Goal: Task Accomplishment & Management: Manage account settings

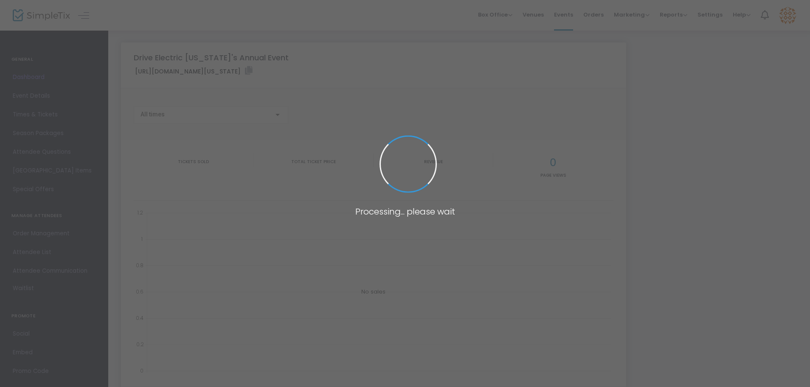
type input "[URL][DOMAIN_NAME][US_STATE]"
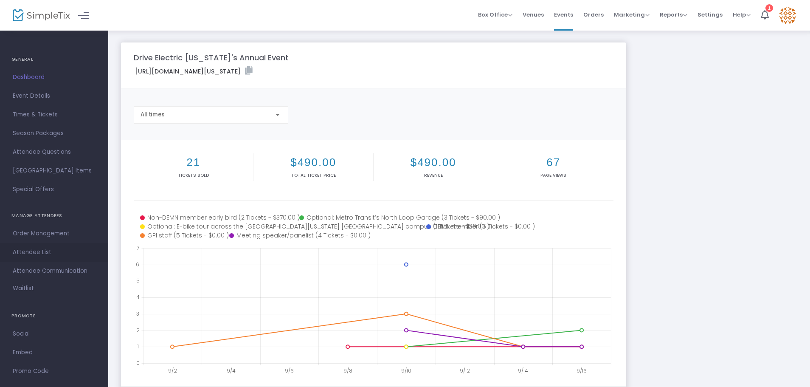
click at [30, 252] on span "Attendee List" at bounding box center [54, 252] width 83 height 11
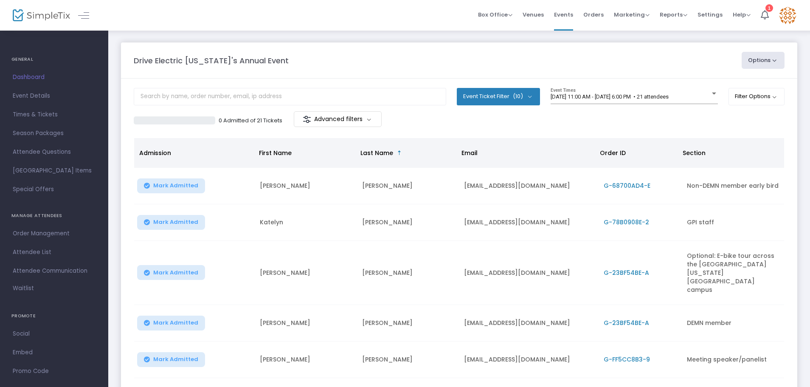
click at [362, 120] on m-button "Advanced filters" at bounding box center [338, 119] width 88 height 16
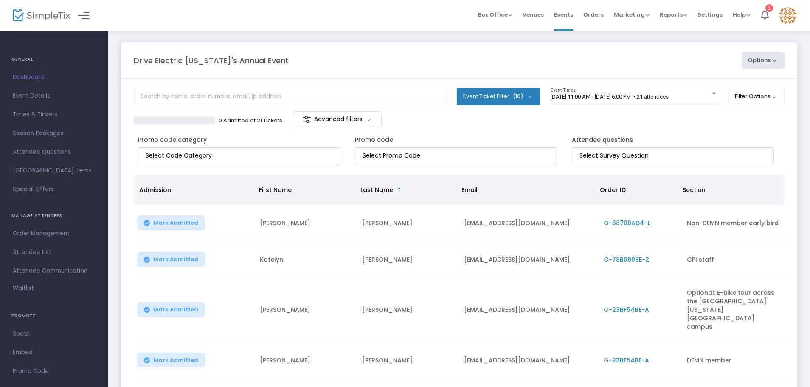
click at [372, 121] on m-button "Advanced filters" at bounding box center [338, 119] width 88 height 16
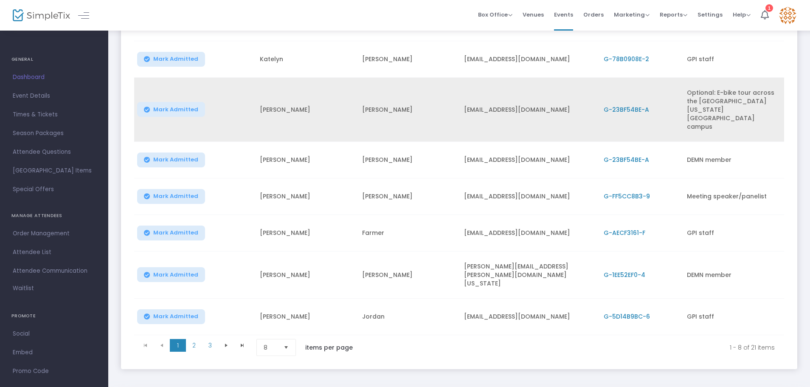
scroll to position [170, 0]
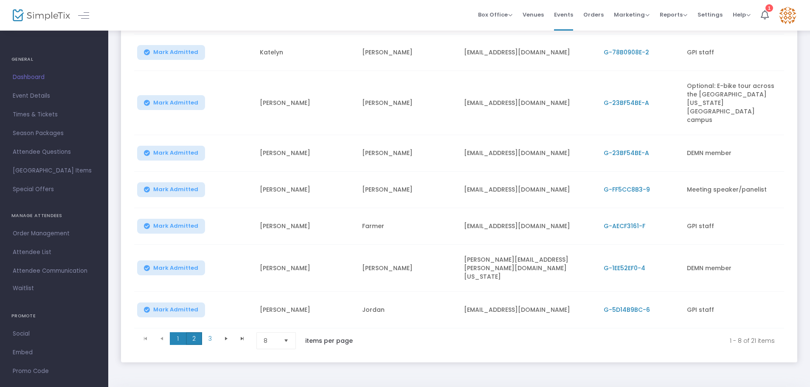
click at [195, 332] on span "2" at bounding box center [194, 338] width 16 height 13
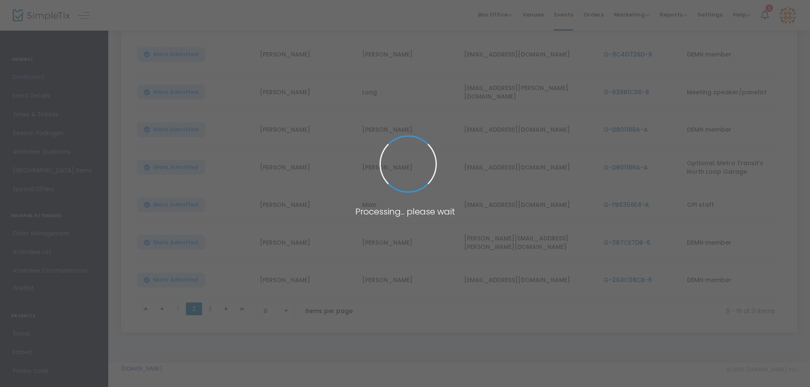
scroll to position [167, 0]
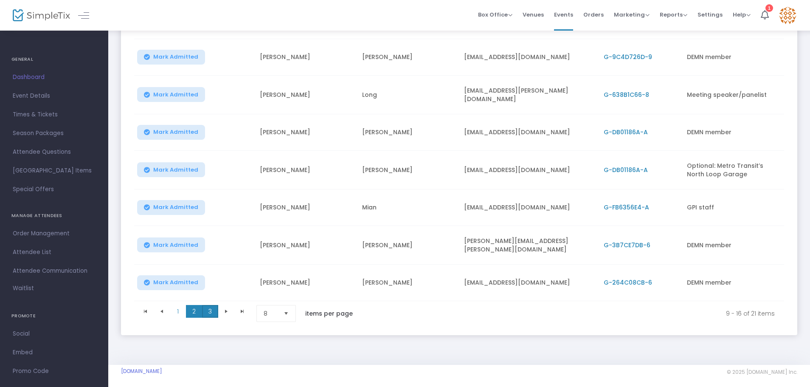
click at [210, 308] on span "3" at bounding box center [210, 311] width 16 height 13
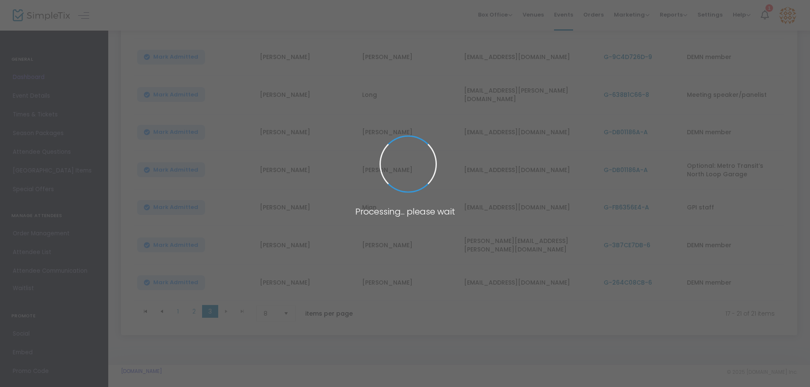
scroll to position [60, 0]
